Goal: Navigation & Orientation: Go to known website

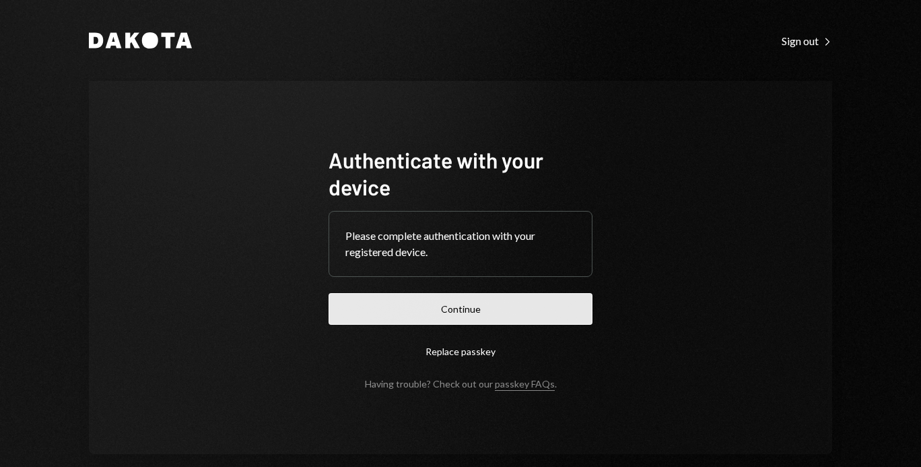
click at [398, 321] on button "Continue" at bounding box center [461, 309] width 264 height 32
